Goal: Information Seeking & Learning: Learn about a topic

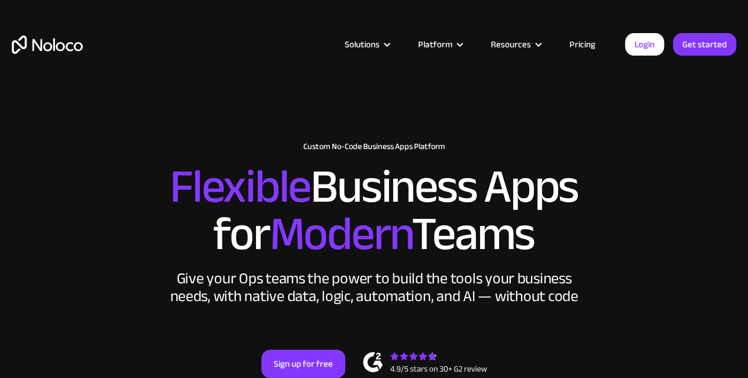
drag, startPoint x: 604, startPoint y: 41, endPoint x: 595, endPoint y: 47, distance: 10.7
click at [604, 41] on link "Pricing" at bounding box center [583, 44] width 56 height 15
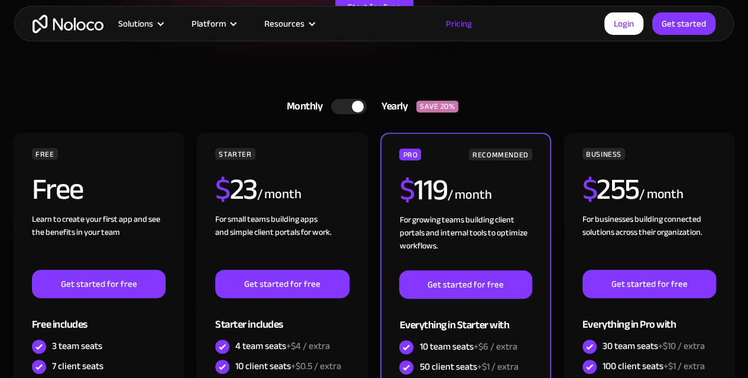
scroll to position [237, 0]
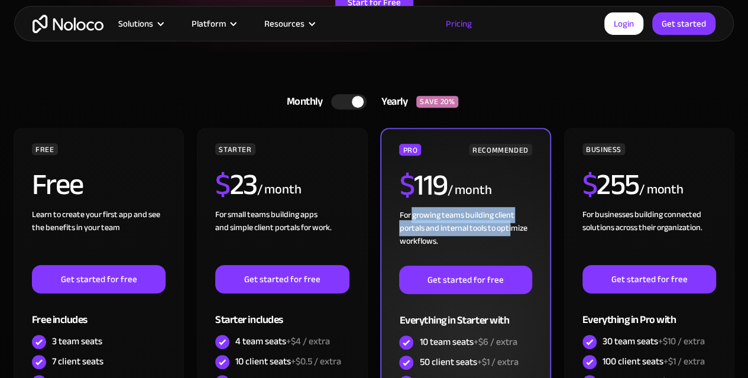
drag, startPoint x: 413, startPoint y: 218, endPoint x: 510, endPoint y: 229, distance: 98.2
click at [510, 229] on div "For growing teams building client portals and internal tools to optimize workfl…" at bounding box center [465, 237] width 132 height 57
click at [493, 234] on div "For growing teams building client portals and internal tools to optimize workfl…" at bounding box center [465, 237] width 132 height 57
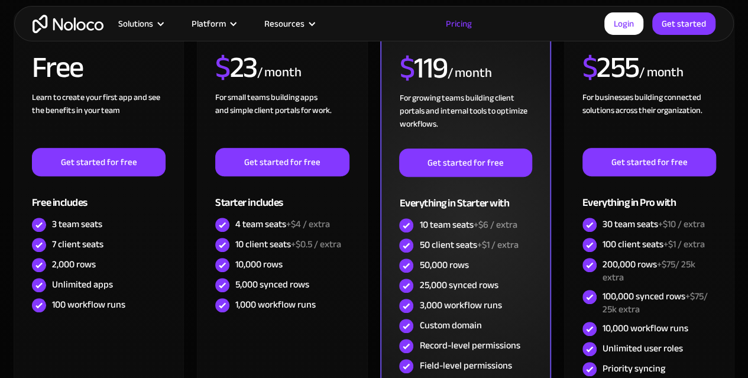
scroll to position [355, 0]
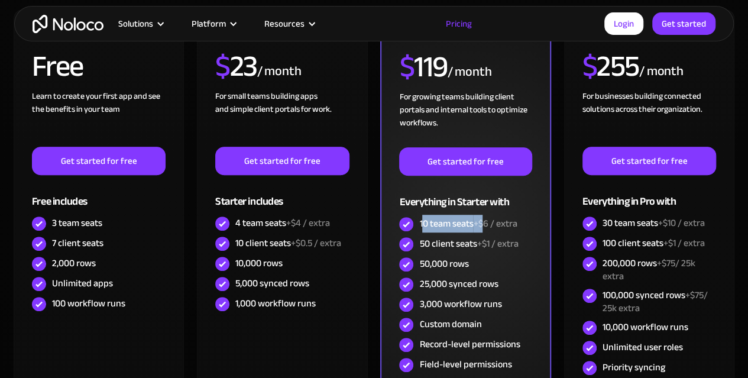
drag, startPoint x: 423, startPoint y: 221, endPoint x: 485, endPoint y: 229, distance: 62.6
click at [485, 229] on div "10 team seats +$6 / extra" at bounding box center [468, 223] width 98 height 13
click at [466, 237] on div "50 client seats +$1 / extra" at bounding box center [468, 243] width 99 height 13
drag, startPoint x: 457, startPoint y: 247, endPoint x: 517, endPoint y: 251, distance: 59.8
click at [513, 249] on div "50 client seats +$1 / extra" at bounding box center [468, 243] width 99 height 13
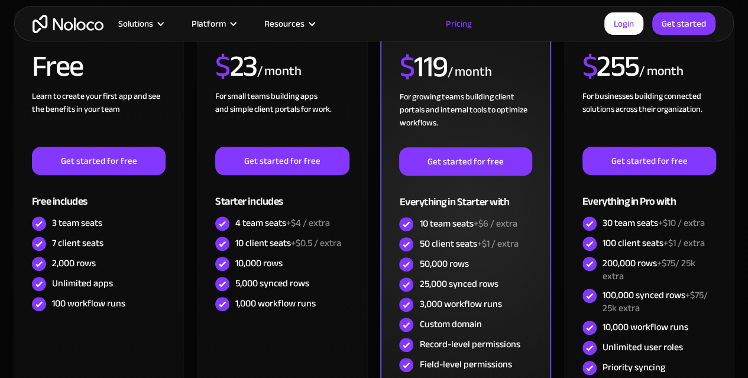
click at [517, 251] on div "50 client seats +$1 / extra" at bounding box center [465, 244] width 132 height 20
drag, startPoint x: 420, startPoint y: 244, endPoint x: 507, endPoint y: 250, distance: 87.7
click at [507, 250] on div "50 client seats +$1 / extra" at bounding box center [468, 243] width 99 height 13
click at [507, 250] on span "+$1 / extra" at bounding box center [497, 244] width 41 height 18
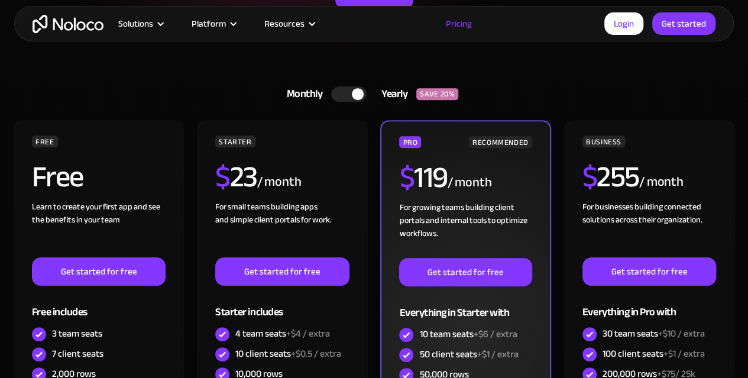
scroll to position [237, 0]
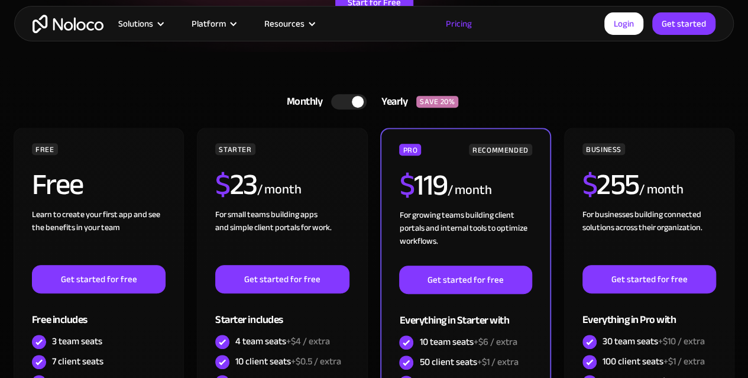
click at [338, 98] on div at bounding box center [348, 101] width 35 height 15
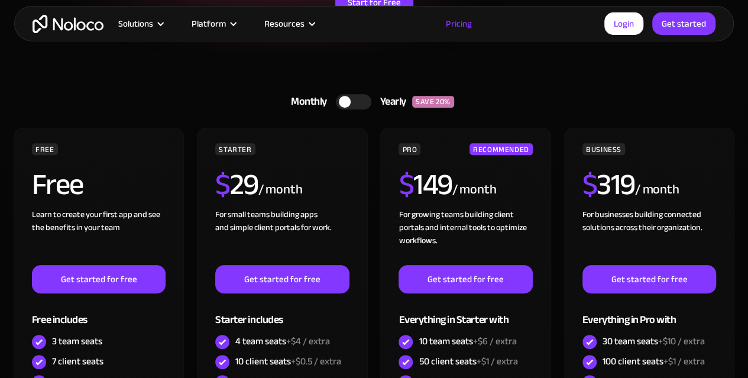
click at [338, 98] on div at bounding box center [353, 101] width 35 height 15
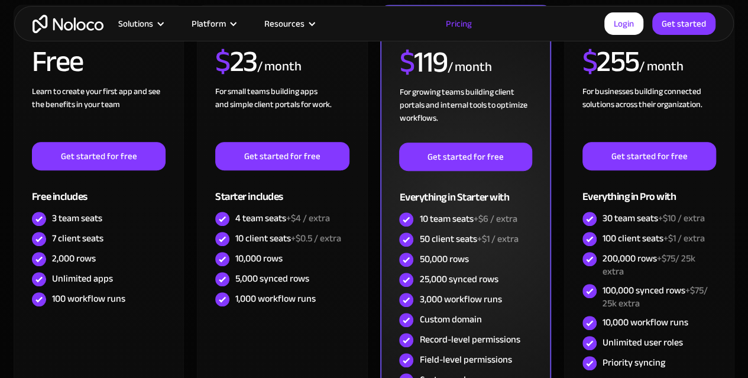
scroll to position [414, 0]
